Goal: Task Accomplishment & Management: Use online tool/utility

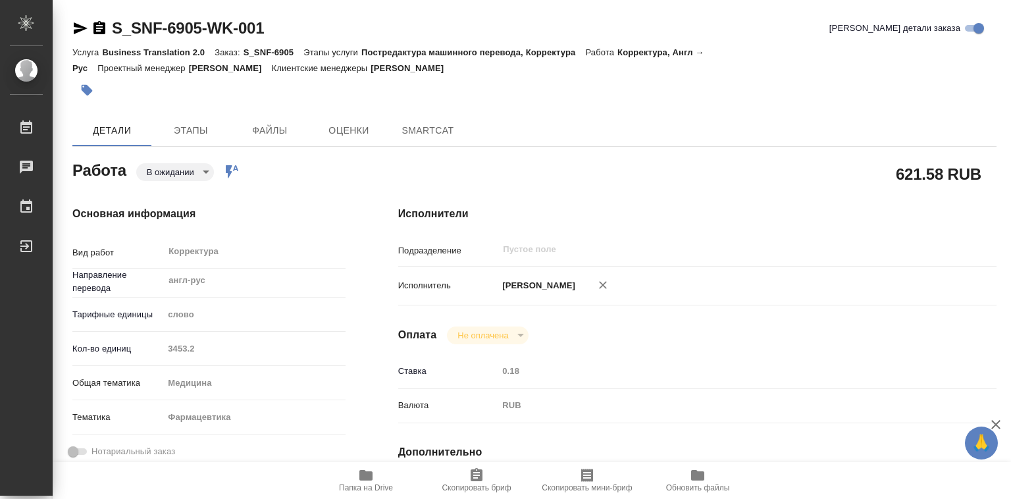
type textarea "x"
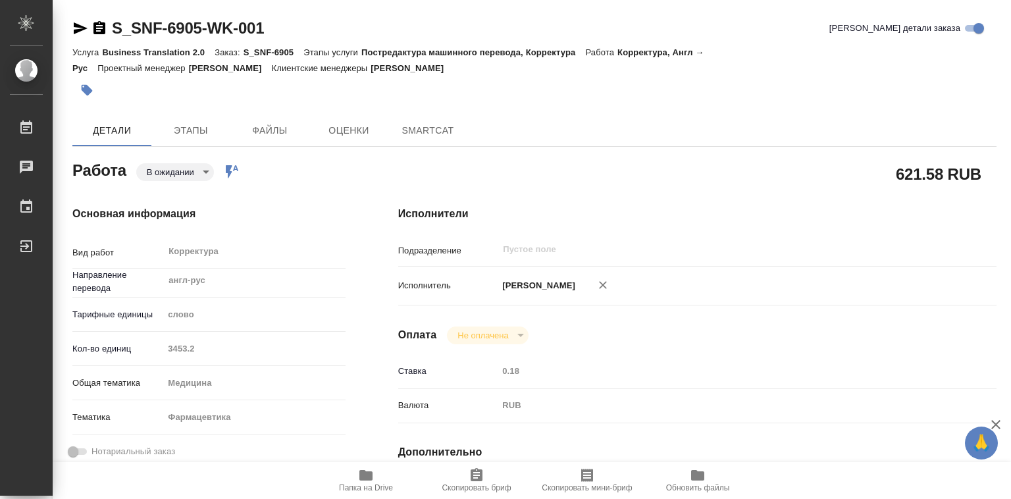
type textarea "x"
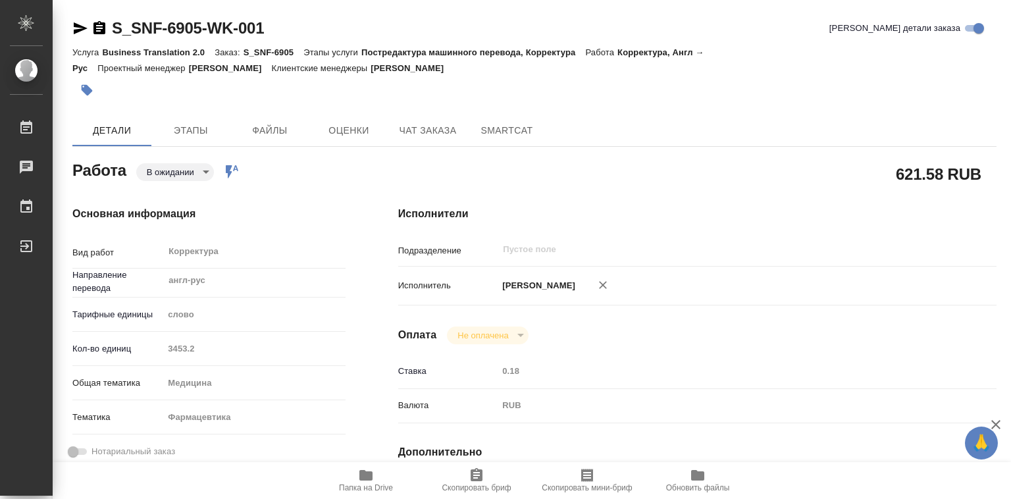
type textarea "x"
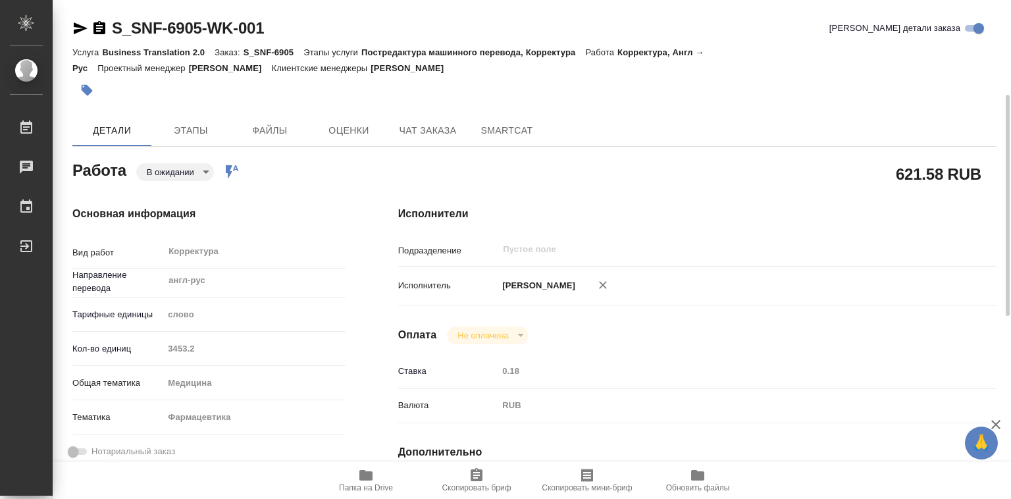
scroll to position [197, 0]
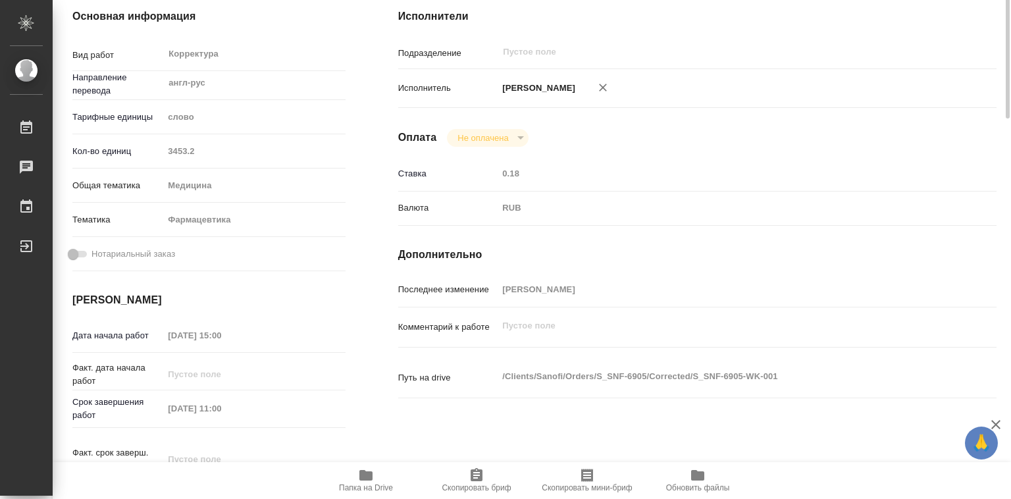
type textarea "x"
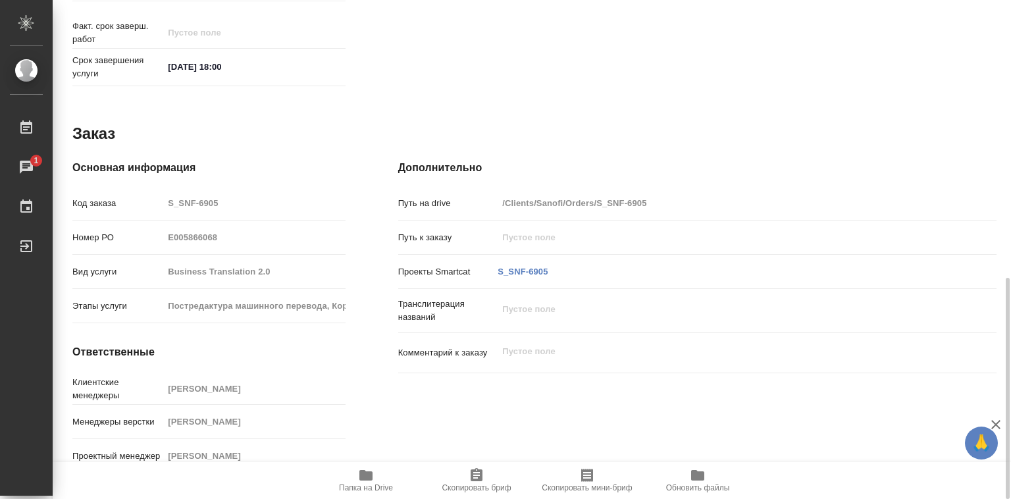
scroll to position [163, 0]
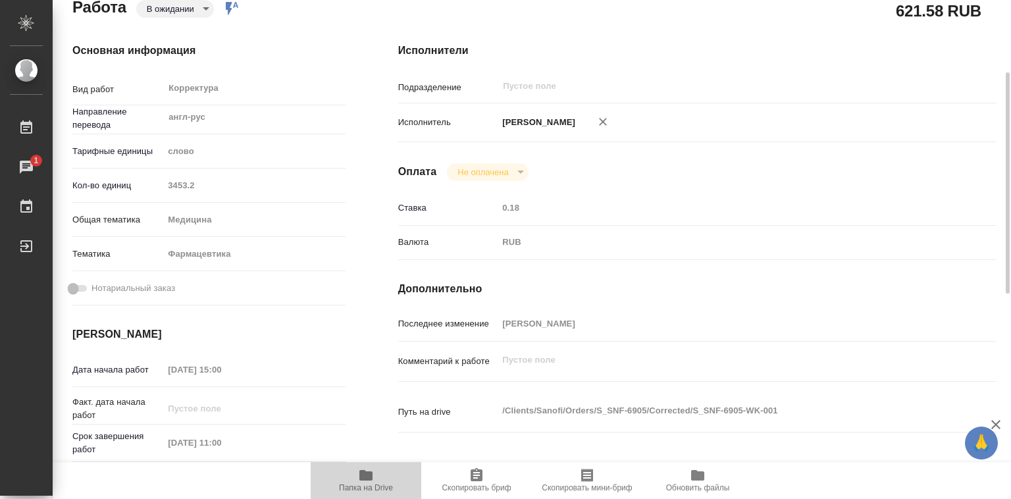
click at [361, 475] on icon "button" at bounding box center [365, 475] width 13 height 11
